Goal: Task Accomplishment & Management: Complete application form

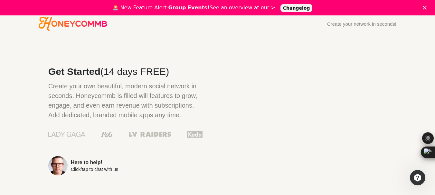
click at [427, 9] on polygon "Close" at bounding box center [425, 8] width 4 height 4
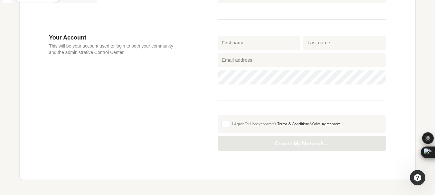
scroll to position [258, 0]
click at [243, 44] on input "First name" at bounding box center [259, 42] width 83 height 14
type input "[PERSON_NAME]"
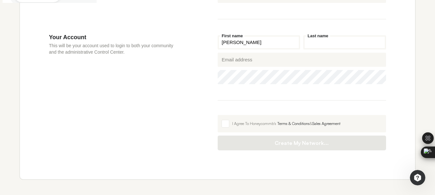
drag, startPoint x: 314, startPoint y: 44, endPoint x: 314, endPoint y: 66, distance: 21.6
click at [314, 44] on input "Last name" at bounding box center [344, 42] width 83 height 14
type input "[PERSON_NAME]"
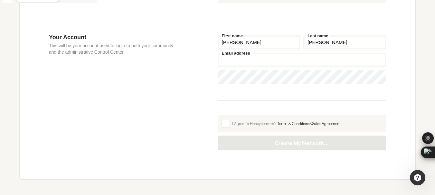
drag, startPoint x: 242, startPoint y: 64, endPoint x: 242, endPoint y: 70, distance: 5.8
click at [242, 64] on input "Email address" at bounding box center [302, 60] width 169 height 14
type input "[EMAIL_ADDRESS][DOMAIN_NAME]"
click at [225, 127] on span at bounding box center [226, 124] width 8 height 8
click at [218, 115] on input "I Agree To Honeycommb's Terms & Conditions & Sales Agreement" at bounding box center [218, 115] width 0 height 0
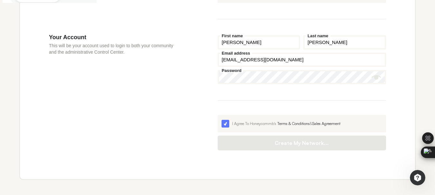
click at [233, 102] on div "[PERSON_NAME] First name [PERSON_NAME] Last name [EMAIL_ADDRESS][DOMAIN_NAME] E…" at bounding box center [302, 92] width 169 height 117
click at [228, 125] on span at bounding box center [226, 124] width 8 height 8
click at [218, 115] on input "I Agree To Honeycommb's Terms & Conditions & Sales Agreement" at bounding box center [218, 115] width 0 height 0
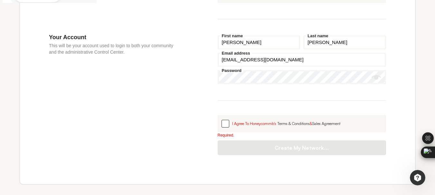
click at [232, 125] on div "I Agree To Honeycommb's Terms & Conditions & Sales Agreement" at bounding box center [307, 124] width 150 height 6
click at [218, 115] on input "I Agree To Honeycommb's Terms & Conditions & Sales Agreement" at bounding box center [218, 115] width 0 height 0
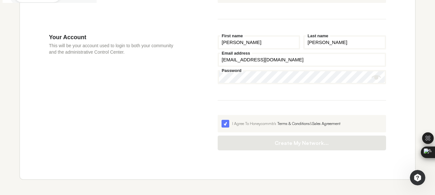
click at [378, 78] on icon "Show password" at bounding box center [377, 77] width 10 height 5
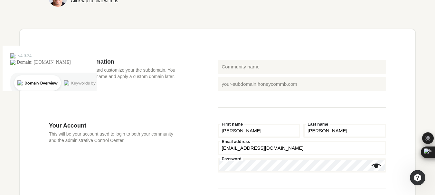
scroll to position [162, 0]
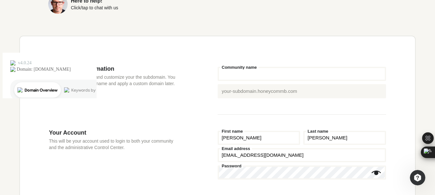
click at [251, 71] on input "Community name" at bounding box center [302, 74] width 169 height 14
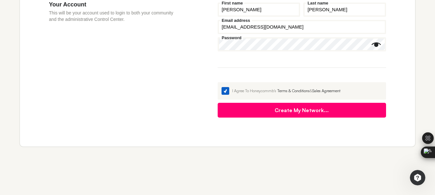
scroll to position [291, 0]
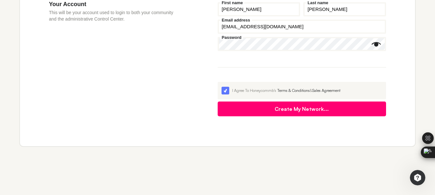
type input "Smmsellahop"
click at [279, 109] on button "Create My Network..." at bounding box center [302, 109] width 169 height 15
